Goal: Information Seeking & Learning: Learn about a topic

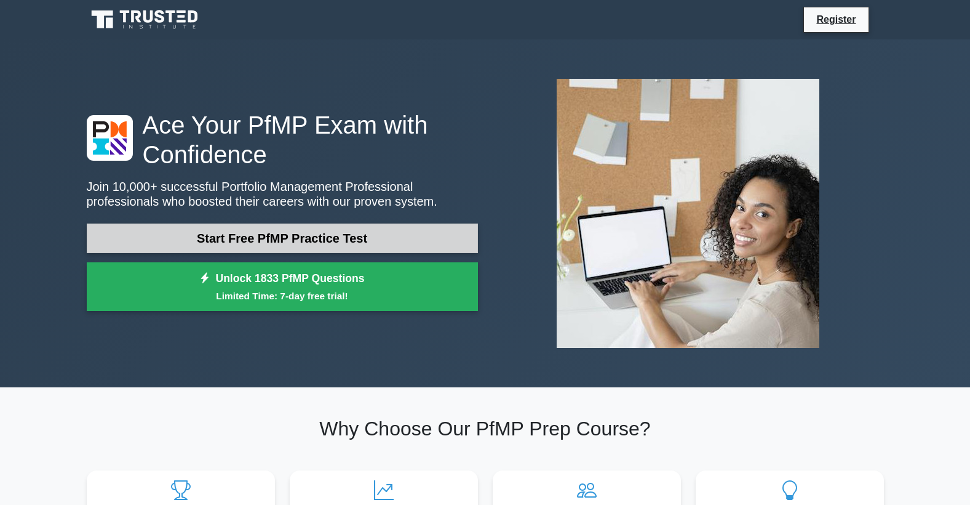
click at [215, 238] on link "Start Free PfMP Practice Test" at bounding box center [282, 238] width 391 height 30
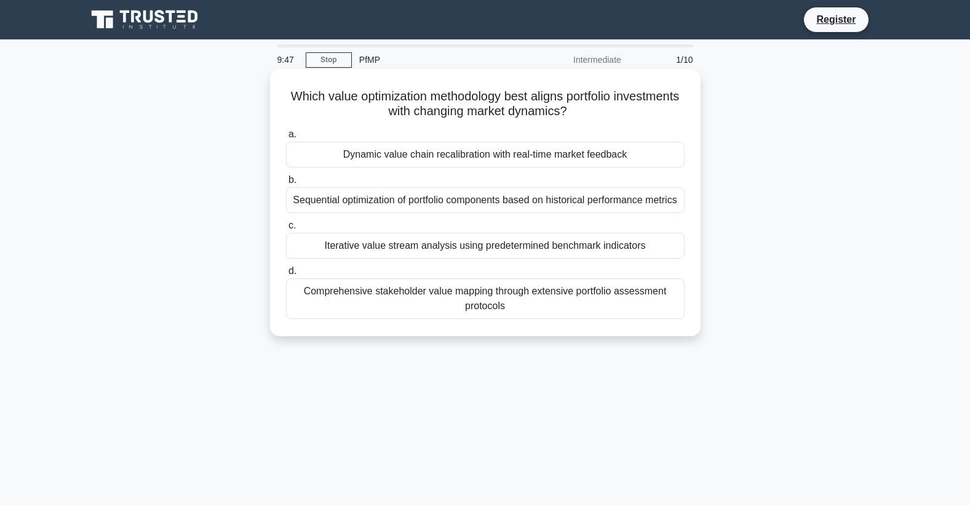
click at [478, 153] on div "Dynamic value chain recalibration with real-time market feedback" at bounding box center [485, 155] width 399 height 26
click at [286, 138] on input "a. Dynamic value chain recalibration with real-time market feedback" at bounding box center [286, 134] width 0 height 8
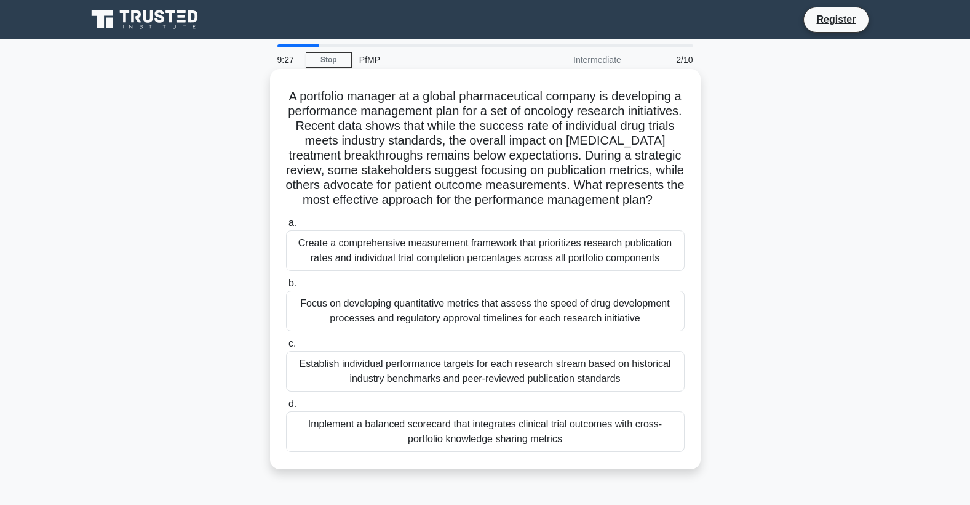
click at [436, 266] on div "Create a comprehensive measurement framework that prioritizes research publicat…" at bounding box center [485, 250] width 399 height 41
click at [286, 227] on input "a. Create a comprehensive measurement framework that prioritizes research publi…" at bounding box center [286, 223] width 0 height 8
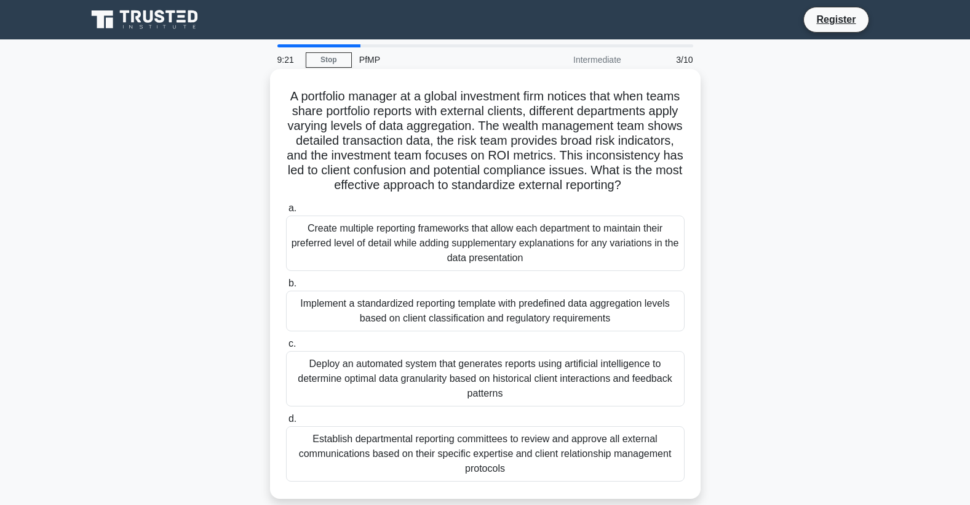
click at [380, 256] on div "Create multiple reporting frameworks that allow each department to maintain the…" at bounding box center [485, 242] width 399 height 55
click at [286, 212] on input "a. Create multiple reporting frameworks that allow each department to maintain …" at bounding box center [286, 208] width 0 height 8
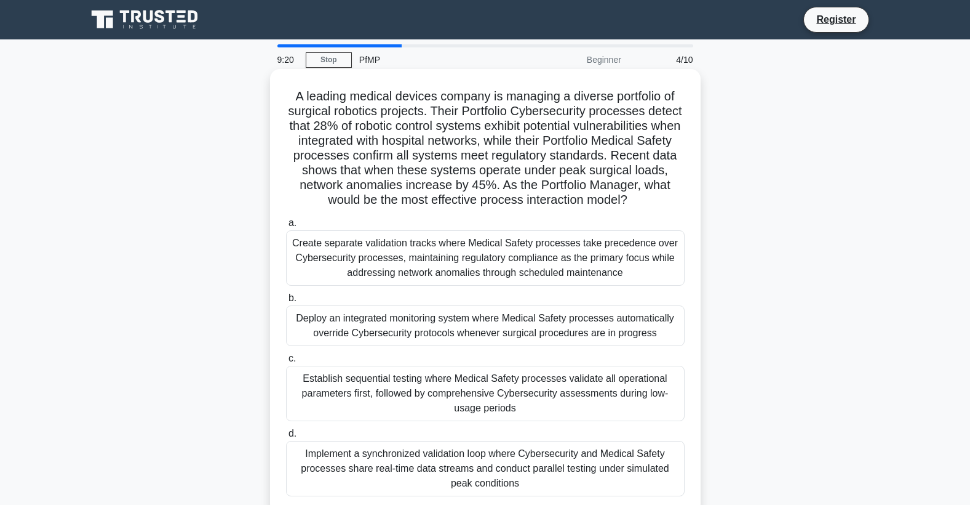
click at [369, 330] on div "Deploy an integrated monitoring system where Medical Safety processes automatic…" at bounding box center [485, 325] width 399 height 41
click at [286, 302] on input "b. Deploy an integrated monitoring system where Medical Safety processes automa…" at bounding box center [286, 298] width 0 height 8
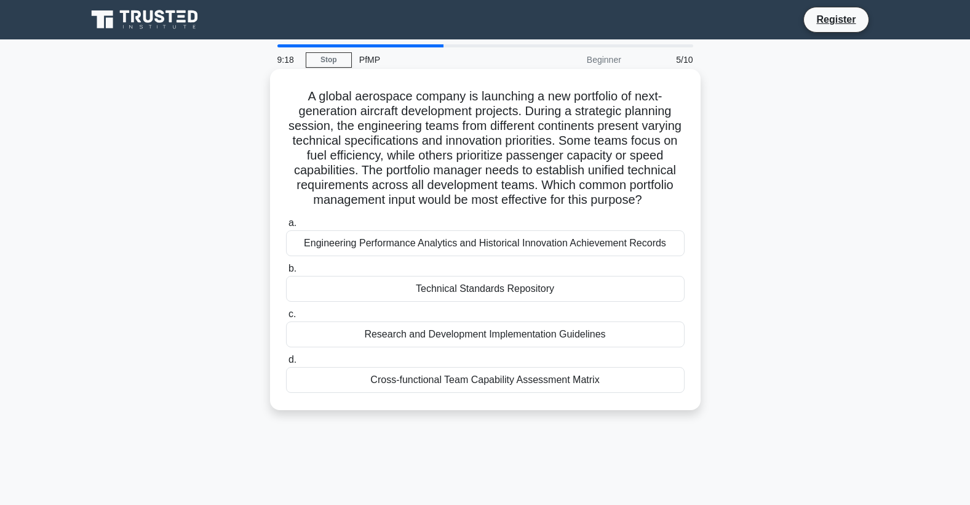
click at [378, 122] on h5 "A global aerospace company is launching a new portfolio of next-generation airc…" at bounding box center [485, 148] width 401 height 119
click at [396, 105] on h5 "A global aerospace company is launching a new portfolio of next-generation airc…" at bounding box center [485, 148] width 401 height 119
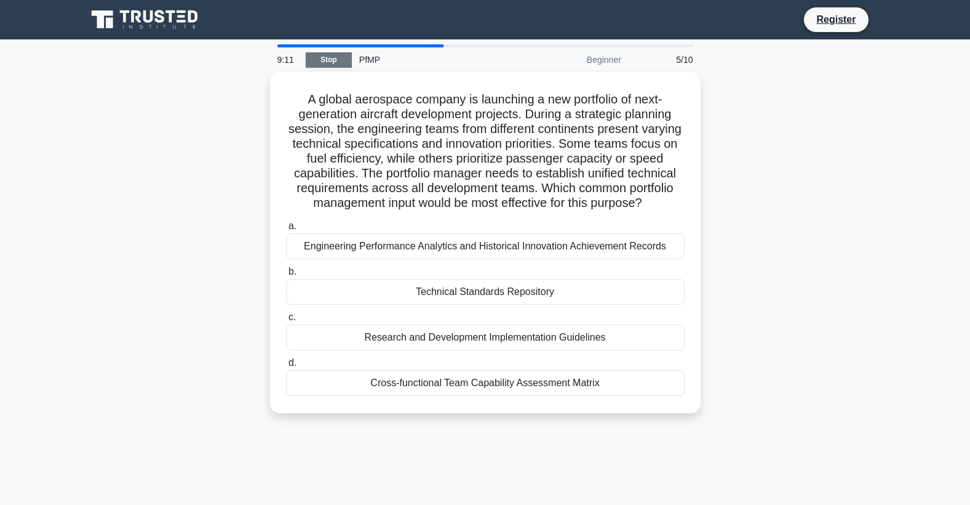
click at [334, 61] on link "Stop" at bounding box center [329, 59] width 46 height 15
